Goal: Information Seeking & Learning: Compare options

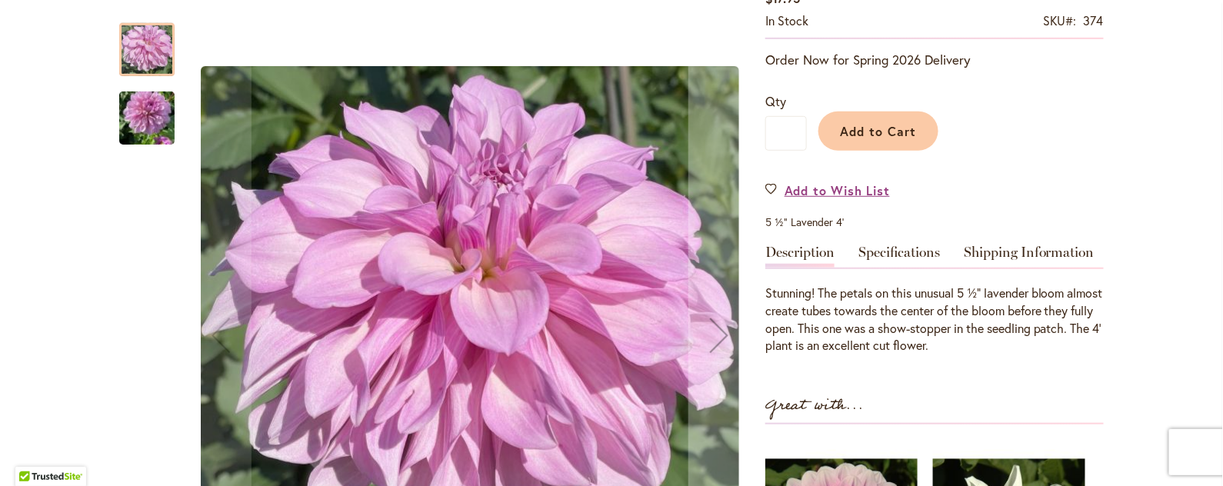
scroll to position [282, 0]
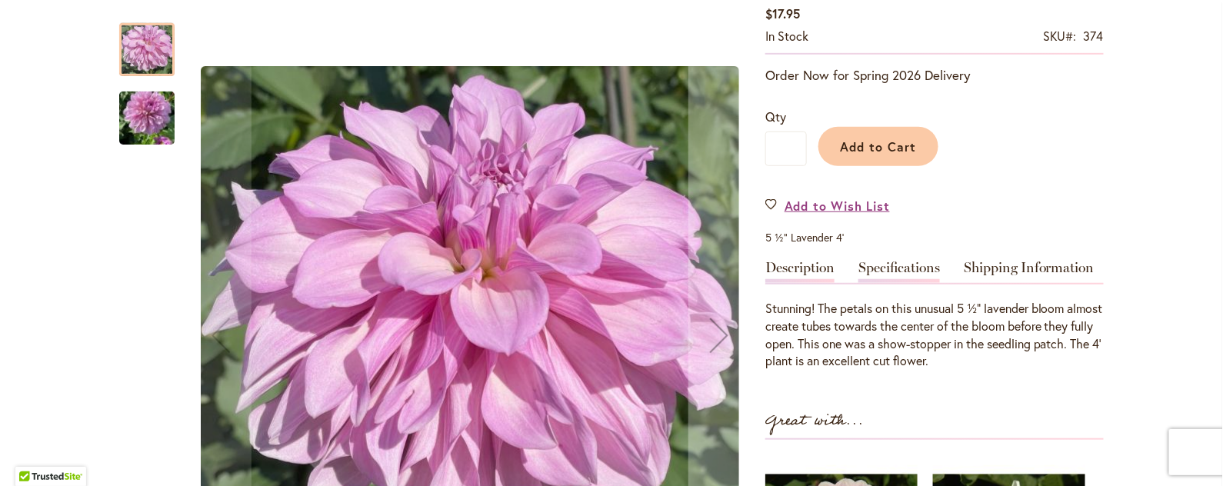
click at [888, 261] on link "Specifications" at bounding box center [899, 272] width 82 height 22
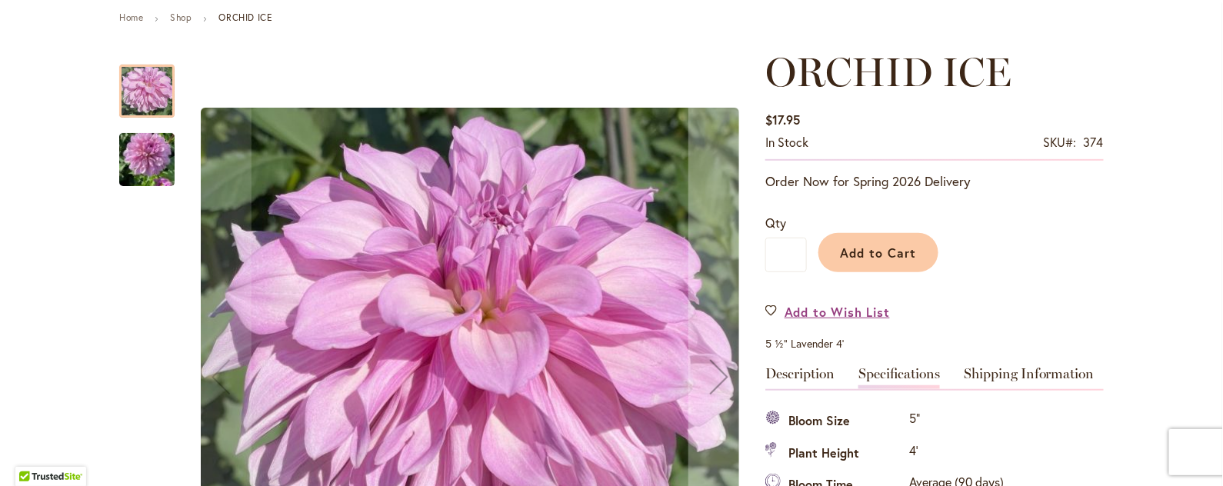
scroll to position [171, 0]
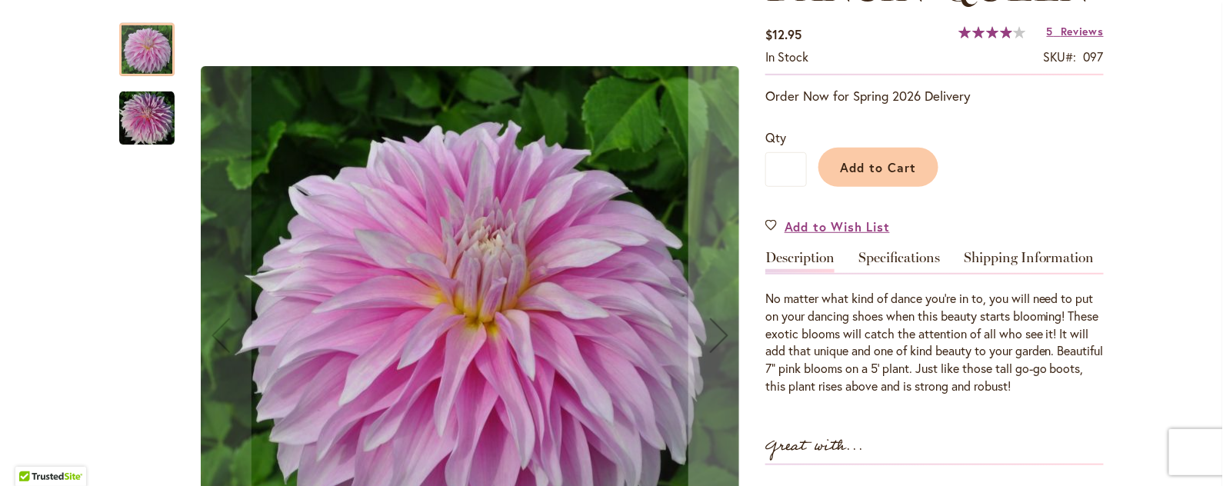
scroll to position [274, 0]
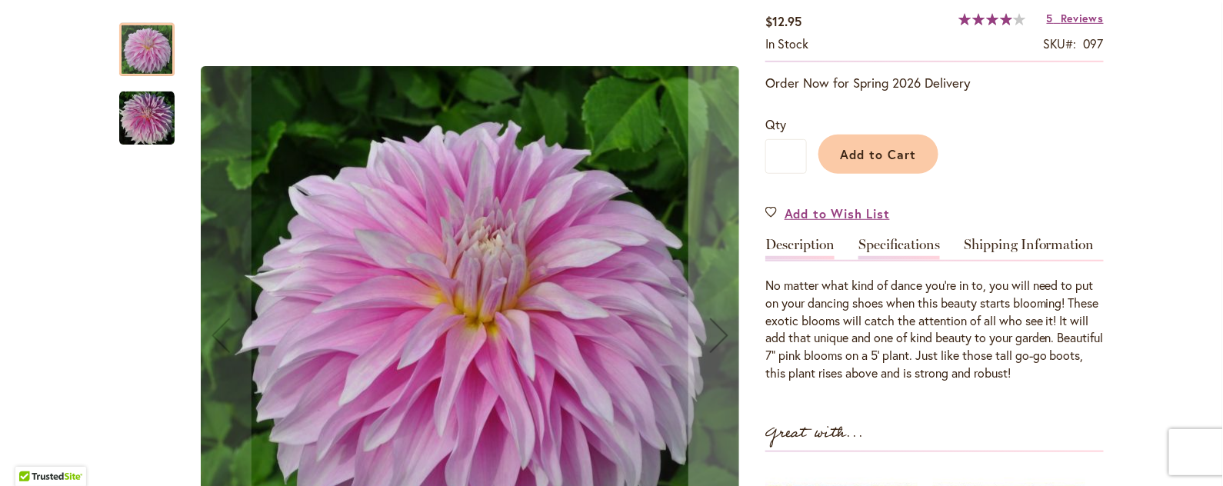
click at [891, 244] on link "Specifications" at bounding box center [899, 249] width 82 height 22
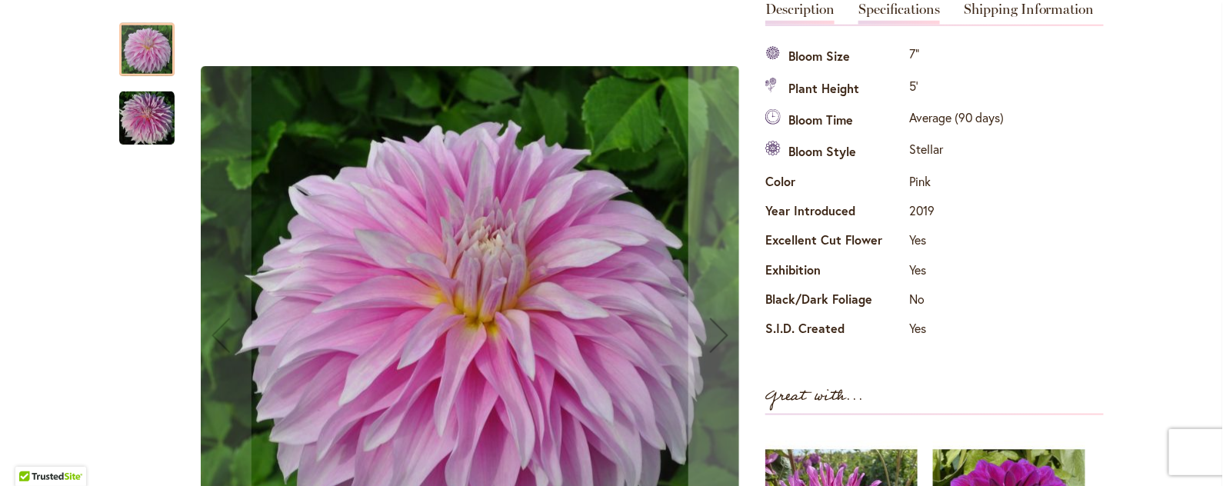
click at [800, 2] on link "Description" at bounding box center [799, 13] width 69 height 22
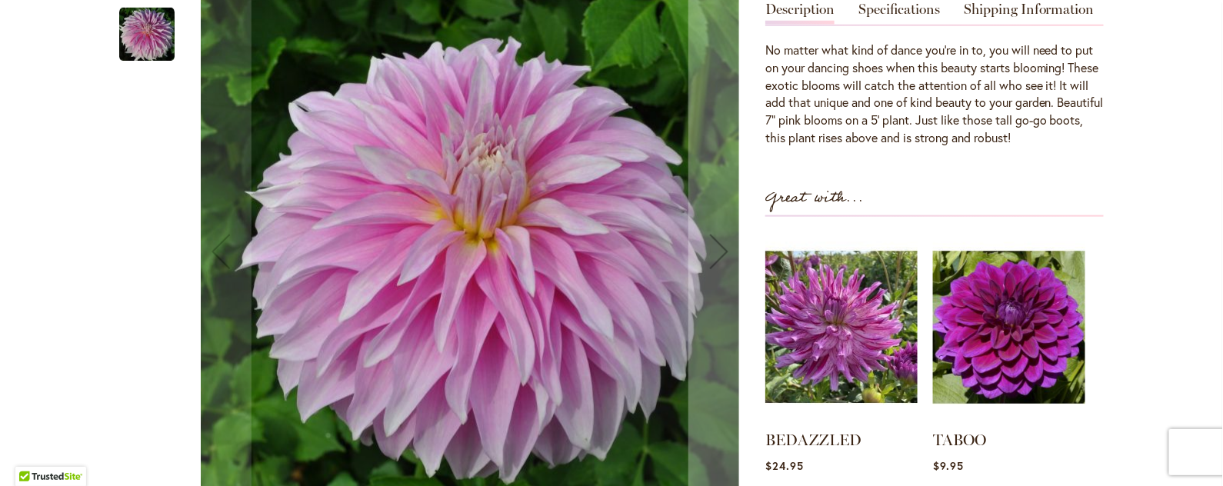
scroll to position [85, 0]
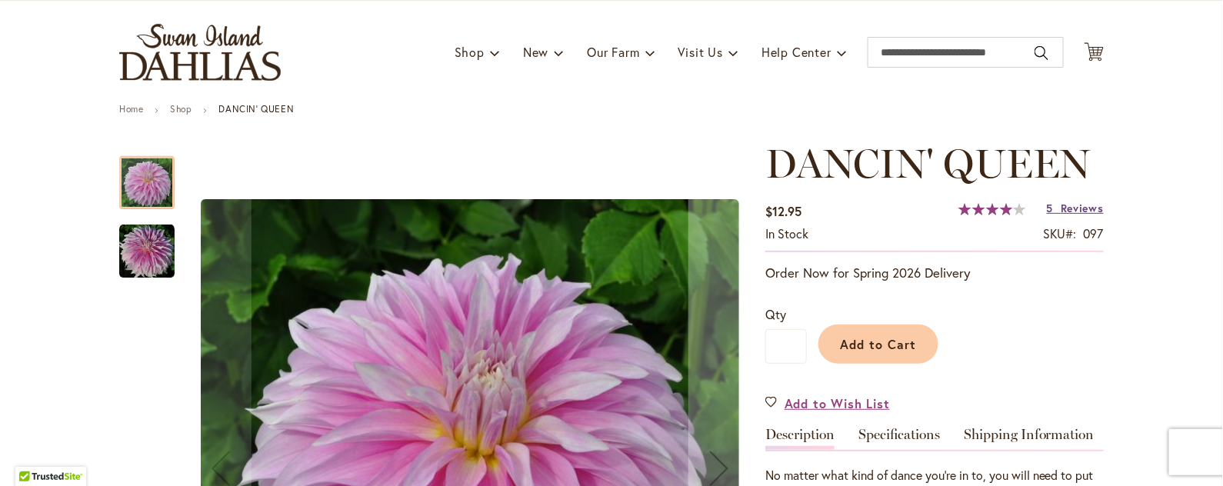
click at [1068, 207] on span "Reviews" at bounding box center [1081, 208] width 43 height 15
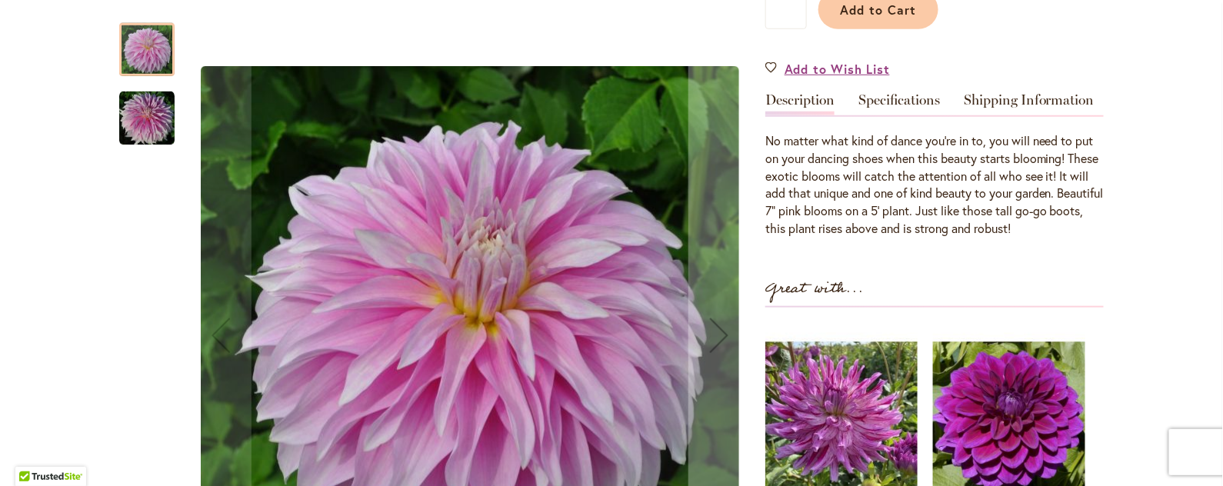
scroll to position [412, 0]
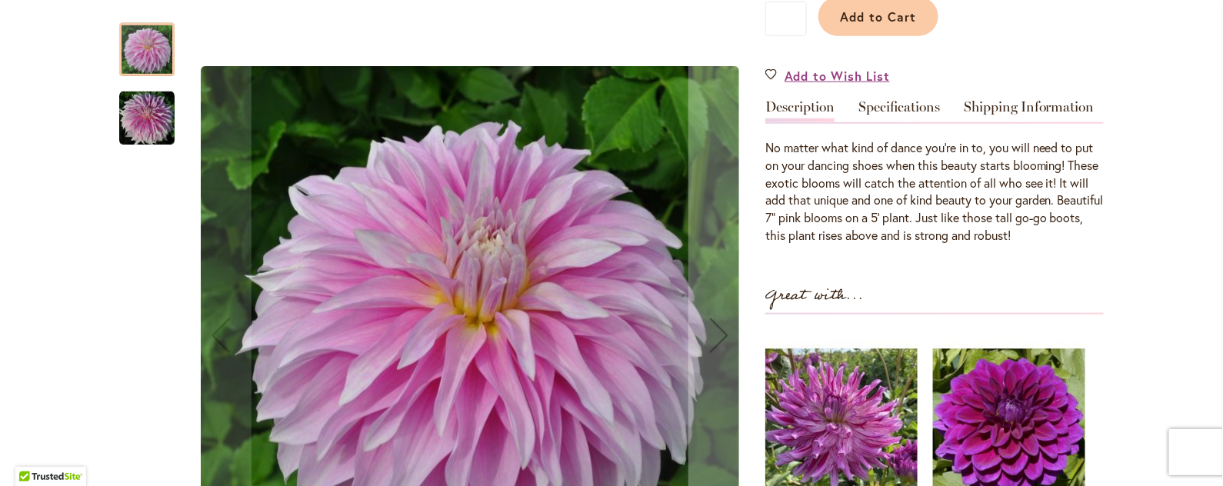
click at [144, 131] on img "Dancin' Queen" at bounding box center [146, 118] width 55 height 55
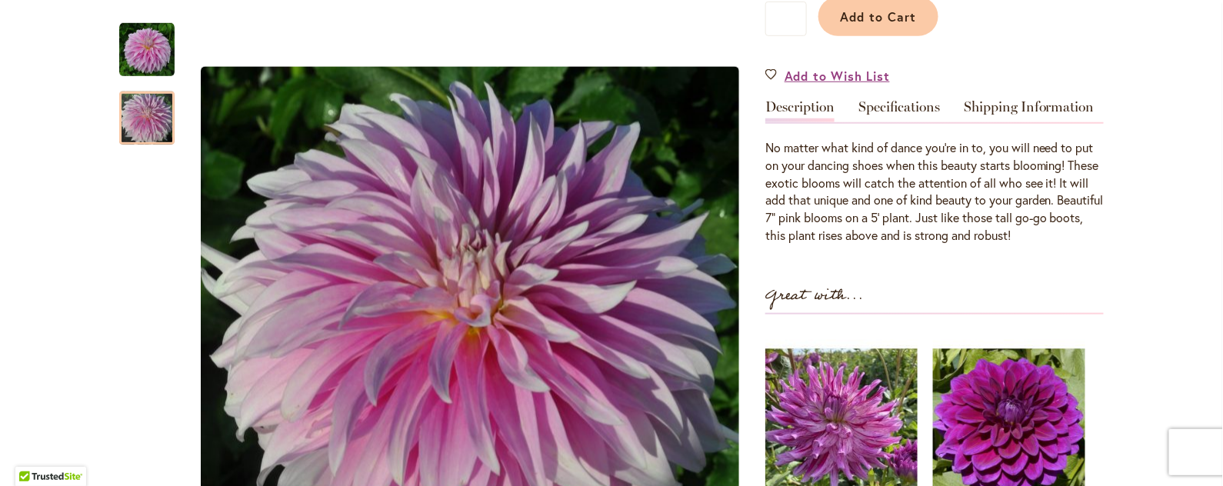
scroll to position [0, 0]
